Goal: Transaction & Acquisition: Purchase product/service

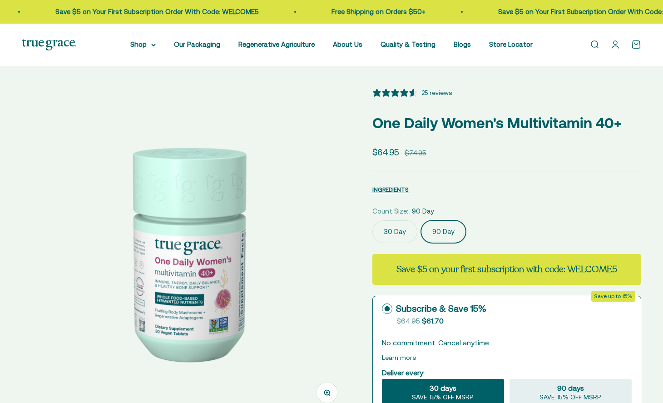
select select "3"
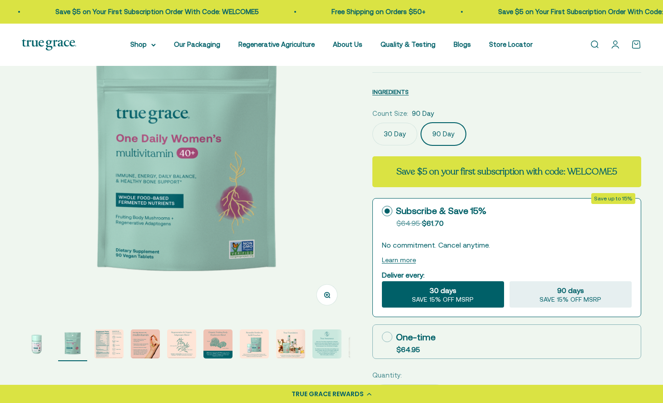
scroll to position [0, 343]
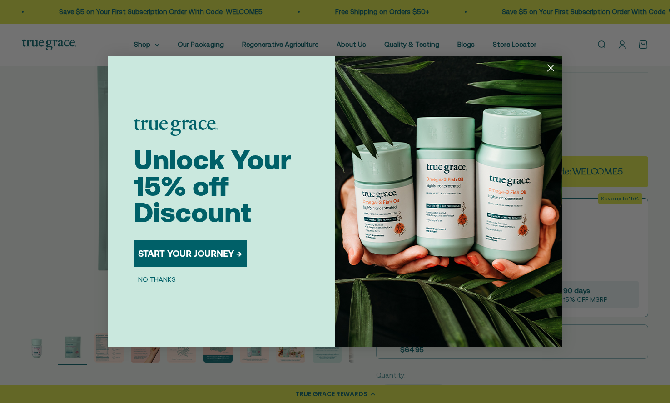
click at [548, 69] on circle "Close dialog" at bounding box center [549, 67] width 15 height 15
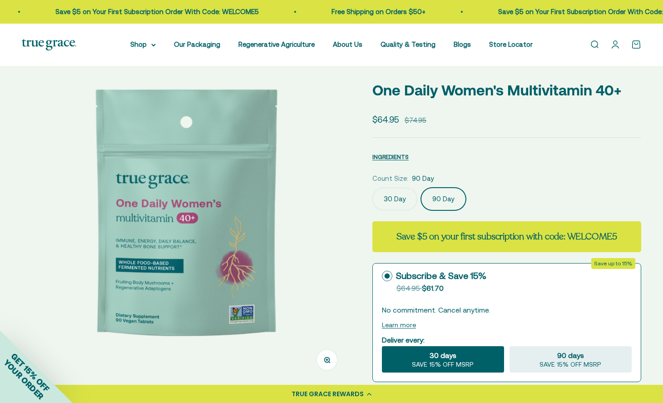
scroll to position [32, 0]
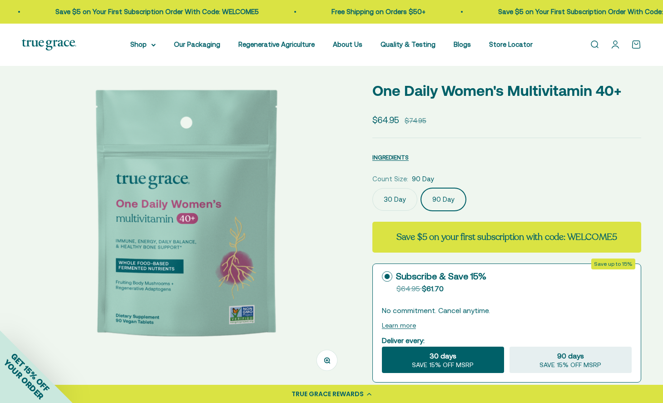
click at [403, 192] on label "30 Day" at bounding box center [394, 199] width 45 height 23
click at [372, 188] on input "30 Day" at bounding box center [372, 187] width 0 height 0
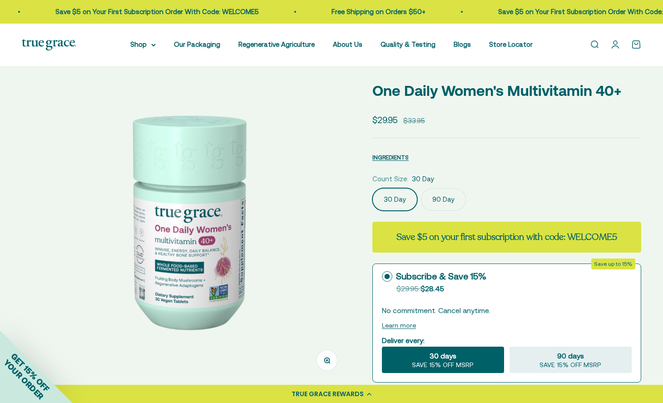
click at [452, 194] on label "90 Day" at bounding box center [443, 199] width 45 height 23
click at [372, 188] on input "90 Day" at bounding box center [372, 187] width 0 height 0
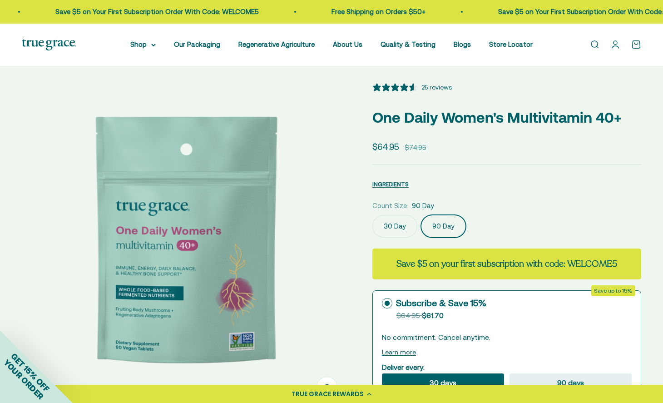
scroll to position [128, 0]
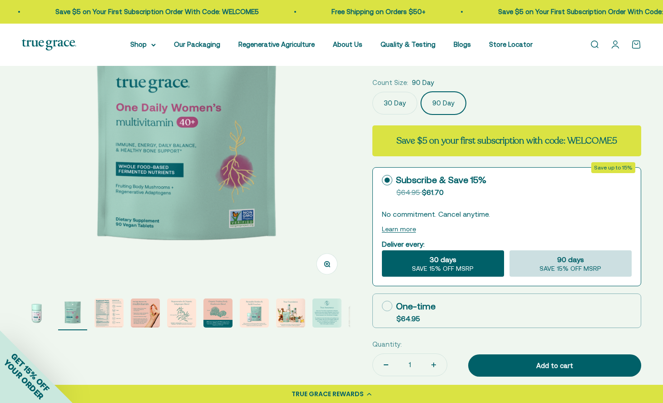
click at [598, 261] on div "90 days SAVE 15% OFF MSRP" at bounding box center [570, 263] width 122 height 26
click at [509, 250] on input "90 days SAVE 15% OFF MSRP" at bounding box center [509, 250] width 0 height 0
radio input "true"
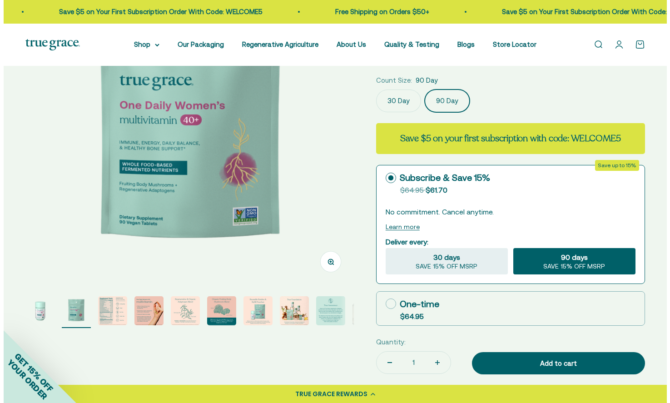
scroll to position [131, 0]
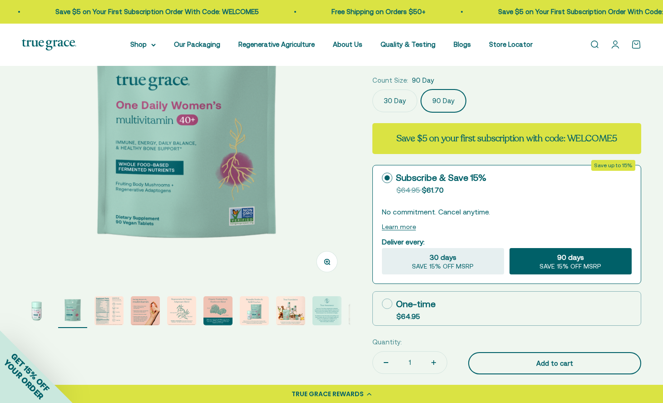
click at [569, 363] on div "Add to cart" at bounding box center [554, 363] width 137 height 11
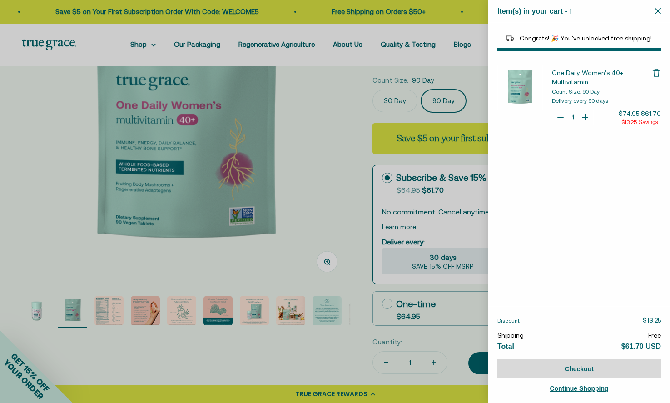
select select "46108681896150"
select select "40055698129088"
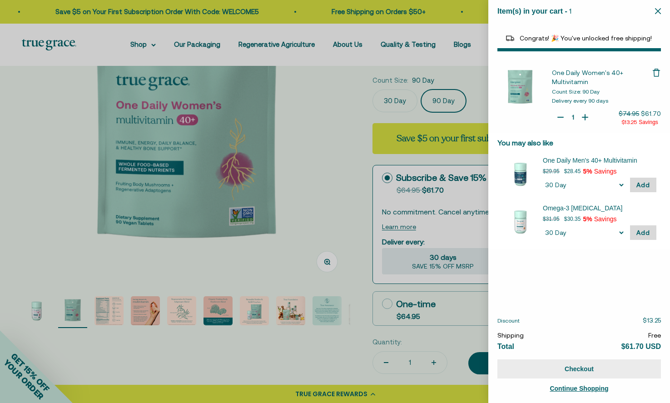
click at [595, 371] on button "Checkout" at bounding box center [578, 368] width 163 height 19
